Goal: Task Accomplishment & Management: Manage account settings

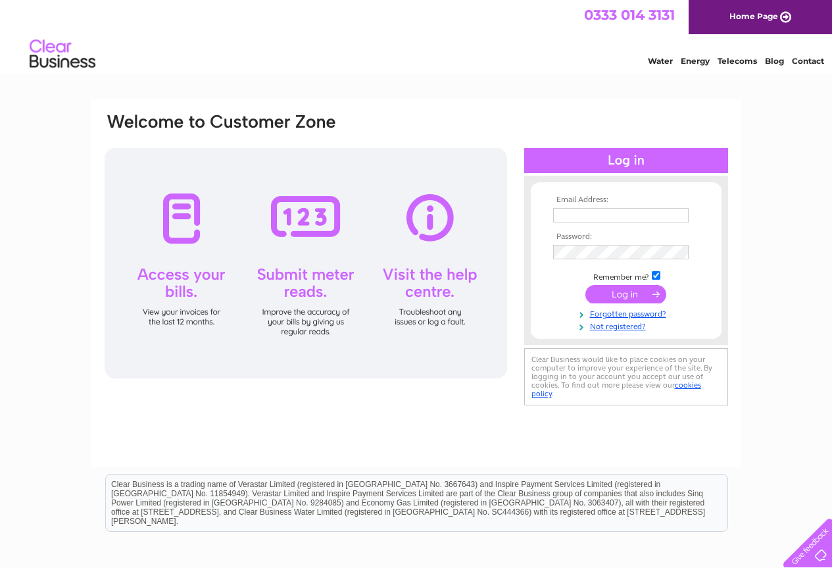
click at [602, 218] on input "text" at bounding box center [621, 215] width 136 height 14
type input "[EMAIL_ADDRESS][DOMAIN_NAME]"
click at [624, 293] on input "submit" at bounding box center [625, 294] width 81 height 18
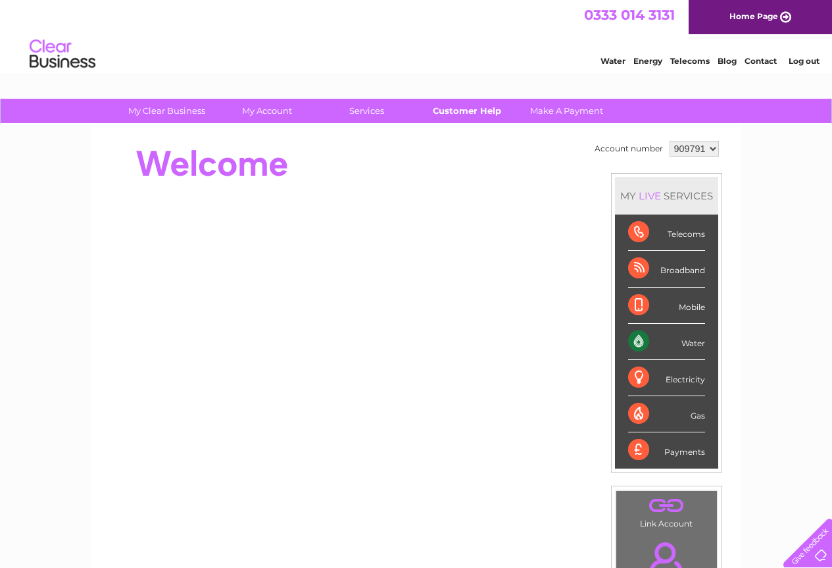
click at [465, 111] on link "Customer Help" at bounding box center [466, 111] width 109 height 24
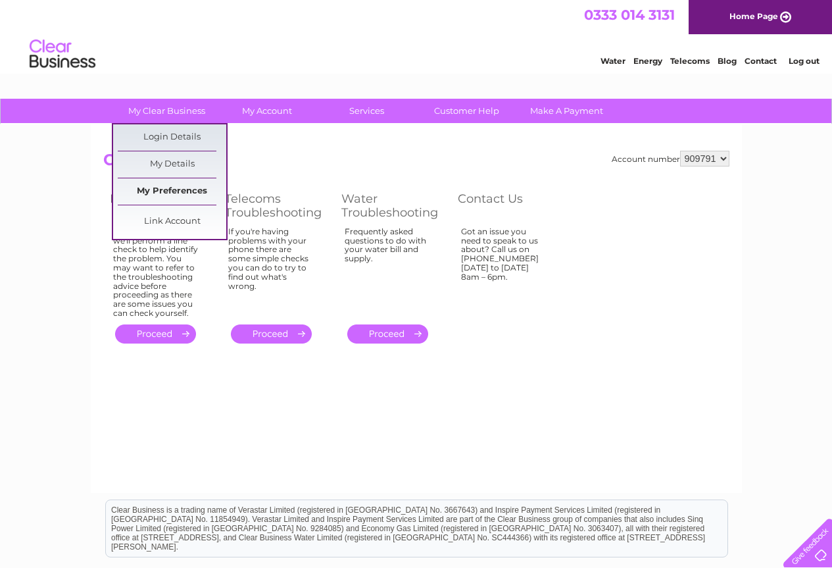
click at [174, 188] on link "My Preferences" at bounding box center [172, 191] width 109 height 26
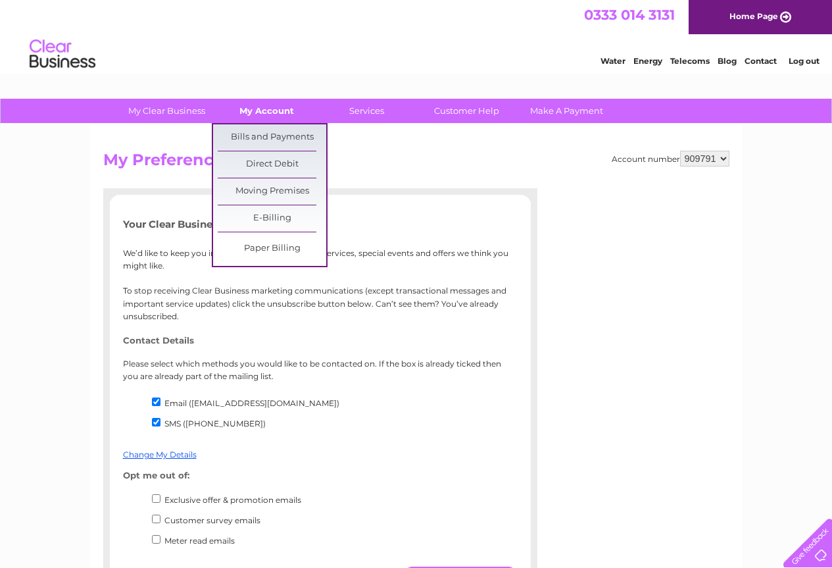
click at [265, 115] on link "My Account" at bounding box center [266, 111] width 109 height 24
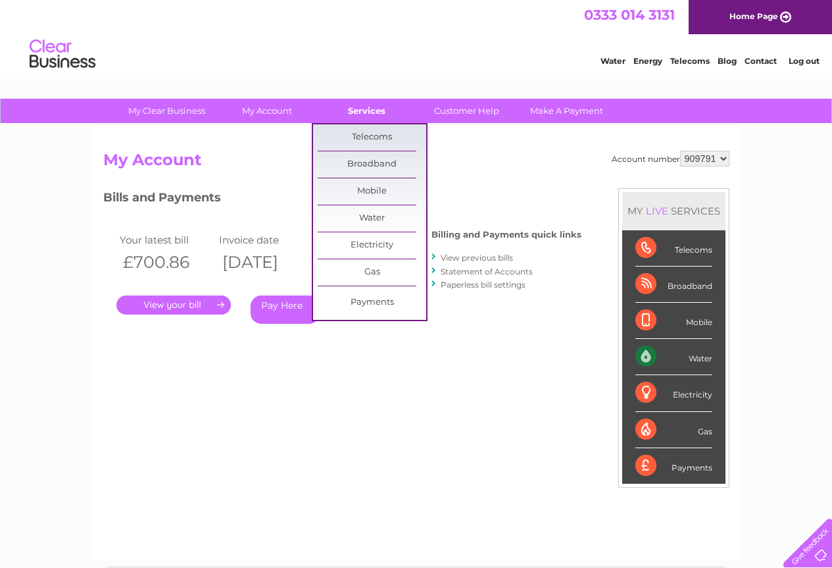
click at [362, 105] on link "Services" at bounding box center [366, 111] width 109 height 24
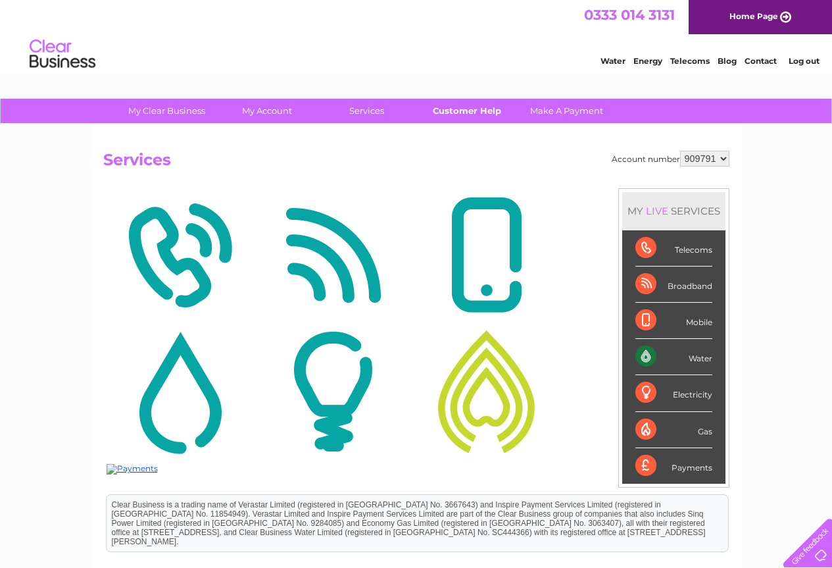
click at [461, 108] on link "Customer Help" at bounding box center [466, 111] width 109 height 24
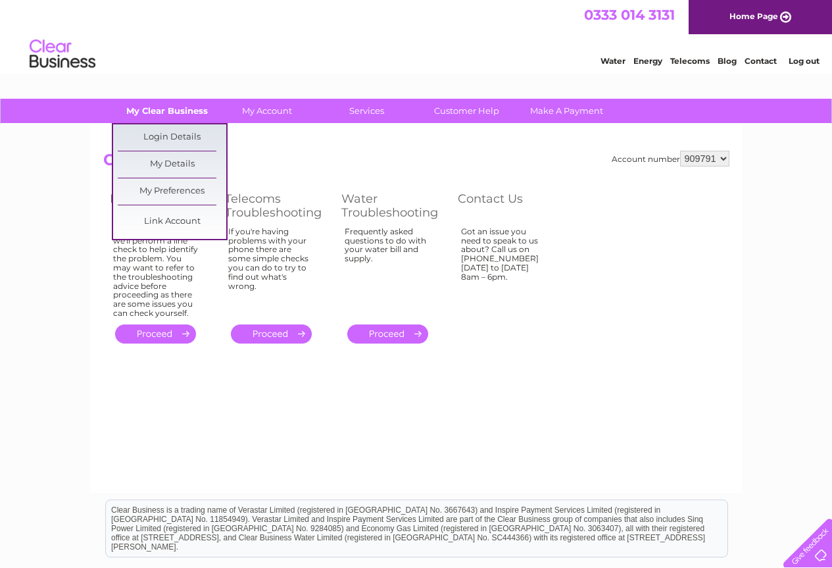
click at [141, 114] on link "My Clear Business" at bounding box center [166, 111] width 109 height 24
click at [182, 137] on link "Login Details" at bounding box center [172, 137] width 109 height 26
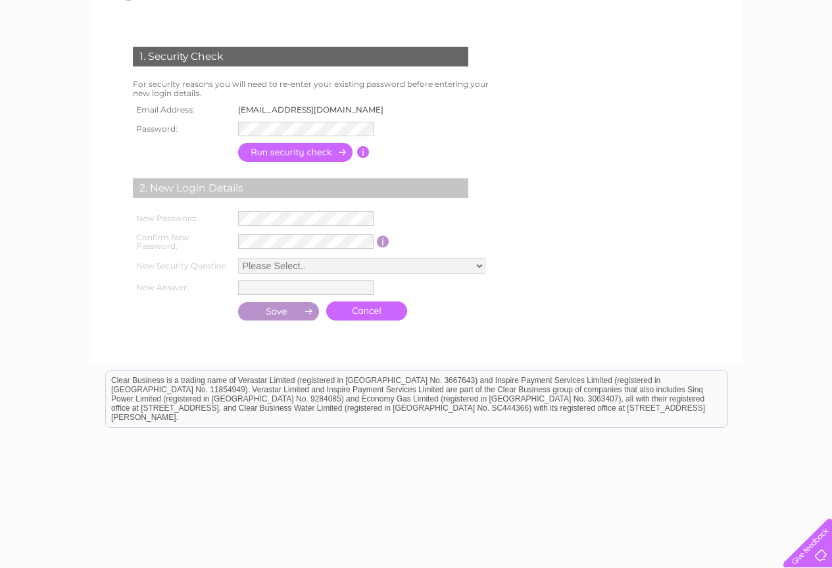
scroll to position [198, 0]
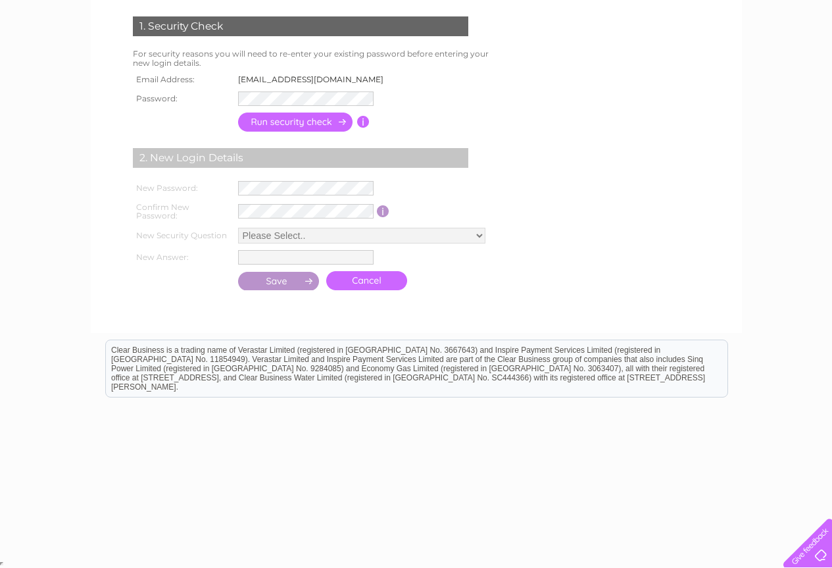
click at [824, 555] on div at bounding box center [805, 540] width 54 height 54
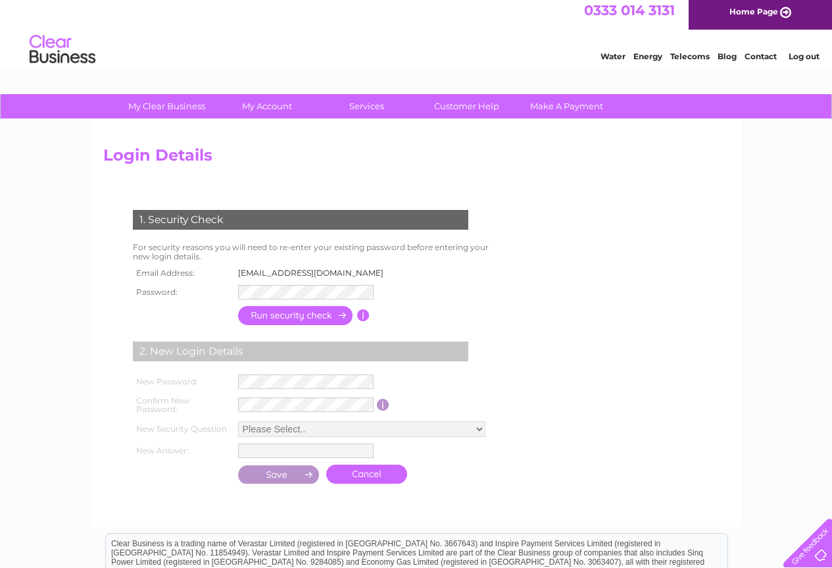
scroll to position [0, 0]
